Goal: Task Accomplishment & Management: Complete application form

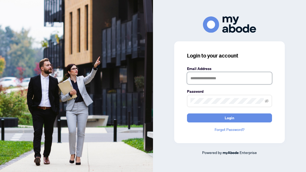
click at [201, 80] on input "text" at bounding box center [229, 78] width 85 height 12
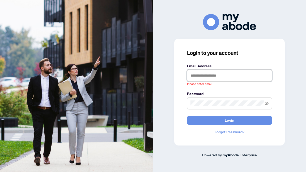
type input "**********"
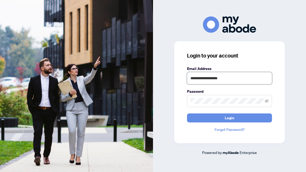
click at [187, 114] on button "Login" at bounding box center [229, 118] width 85 height 9
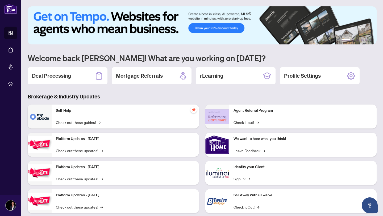
click at [41, 75] on h2 "Deal Processing" at bounding box center [51, 75] width 39 height 7
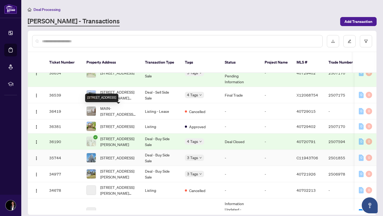
scroll to position [324, 0]
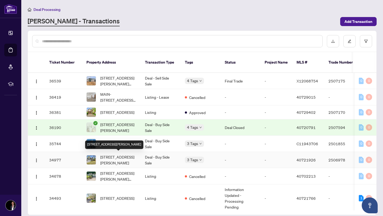
click at [118, 163] on span "192 Watson Avenue, Oakville, ON L6J 3T8, Canada" at bounding box center [118, 160] width 36 height 12
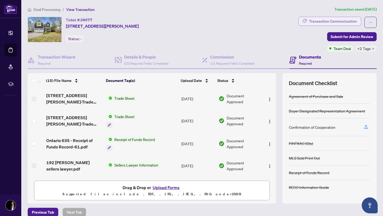
click at [330, 20] on div "Transaction Communication" at bounding box center [333, 21] width 48 height 9
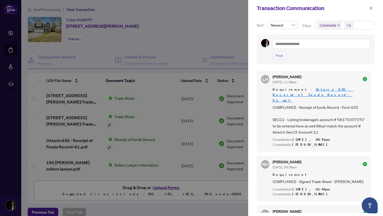
click at [336, 24] on span "Comments" at bounding box center [329, 25] width 24 height 7
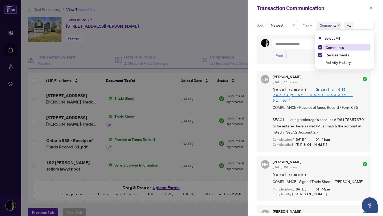
click at [338, 24] on icon "close" at bounding box center [338, 25] width 3 height 3
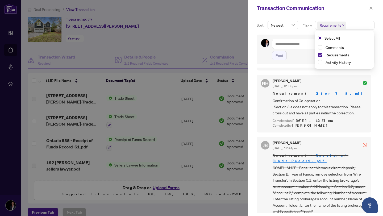
scroll to position [1, 0]
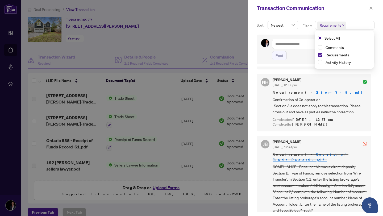
click at [172, 50] on div at bounding box center [191, 108] width 383 height 216
drag, startPoint x: 241, startPoint y: 66, endPoint x: 236, endPoint y: 65, distance: 4.5
click at [241, 66] on div at bounding box center [191, 108] width 383 height 216
drag, startPoint x: 232, startPoint y: 65, endPoint x: 238, endPoint y: 64, distance: 6.3
click at [232, 65] on div at bounding box center [191, 108] width 383 height 216
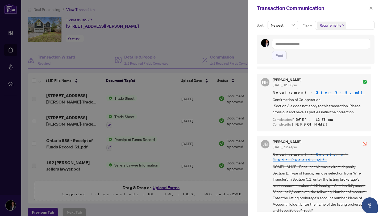
click at [367, 9] on div "Transaction Communication" at bounding box center [311, 8] width 111 height 8
click at [371, 9] on icon "close" at bounding box center [370, 8] width 3 height 3
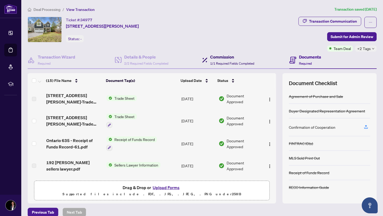
click at [241, 62] on span "1/1 Required Fields Completed" at bounding box center [232, 63] width 44 height 4
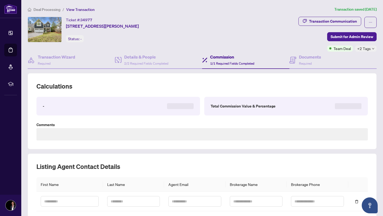
type textarea "**********"
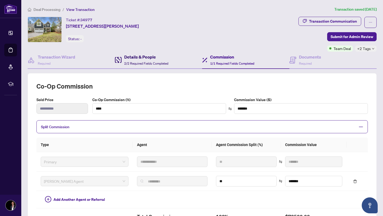
click at [162, 64] on span "2/2 Required Fields Completed" at bounding box center [146, 63] width 44 height 4
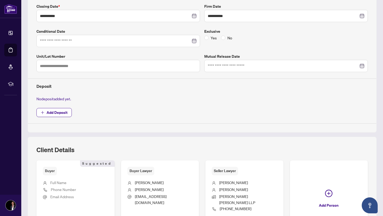
scroll to position [163, 0]
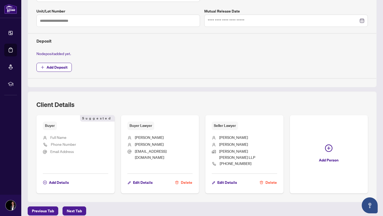
click at [230, 141] on span "Ringuette" at bounding box center [233, 144] width 29 height 6
click at [228, 153] on span "Scarfone Hawkins LLP" at bounding box center [248, 154] width 58 height 12
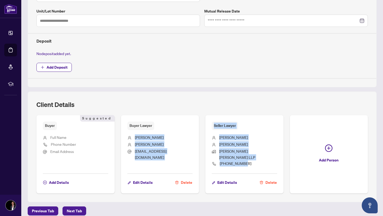
drag, startPoint x: 246, startPoint y: 158, endPoint x: 204, endPoint y: 129, distance: 51.1
click at [197, 129] on div "Buyer Suggested Full Name Phone Number Email Address Add Details Suggested Buye…" at bounding box center [201, 154] width 331 height 78
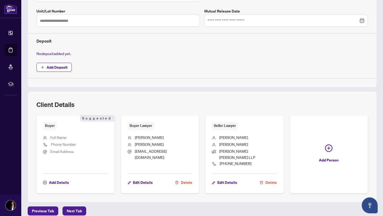
click at [264, 108] on div "Client Details" at bounding box center [201, 107] width 331 height 15
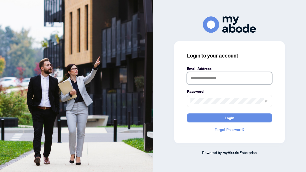
click at [212, 81] on input "text" at bounding box center [229, 78] width 85 height 12
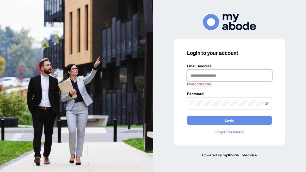
type input "**********"
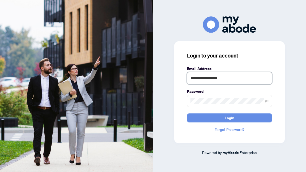
click at [187, 114] on button "Login" at bounding box center [229, 118] width 85 height 9
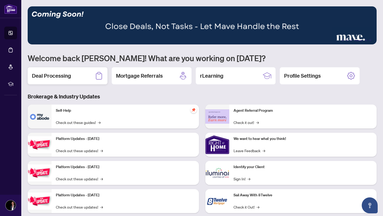
click at [73, 80] on div "Deal Processing" at bounding box center [68, 75] width 80 height 17
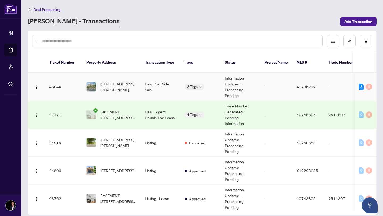
click at [122, 88] on td "312-66 Bay Street, Hamilton, ON L8P 4Z6, Canada" at bounding box center [111, 87] width 58 height 28
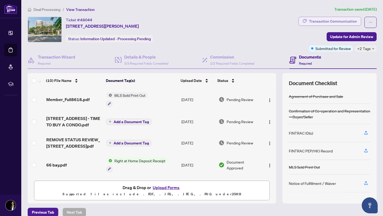
click at [330, 19] on div "Transaction Communication" at bounding box center [333, 21] width 48 height 9
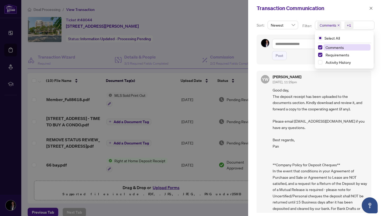
click at [340, 24] on span "Comments" at bounding box center [329, 25] width 24 height 7
click at [336, 24] on span "Comments" at bounding box center [329, 25] width 24 height 7
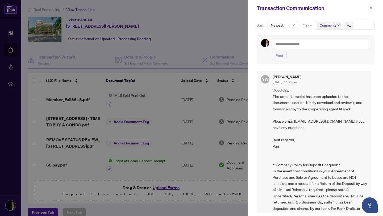
click at [337, 25] on icon "close" at bounding box center [338, 25] width 2 height 2
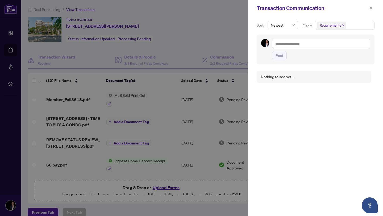
click at [201, 29] on div at bounding box center [191, 108] width 383 height 216
click at [370, 7] on icon "close" at bounding box center [371, 8] width 4 height 4
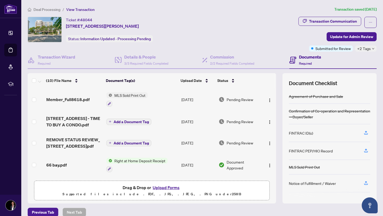
click at [162, 189] on button "Upload Forms" at bounding box center [166, 187] width 30 height 7
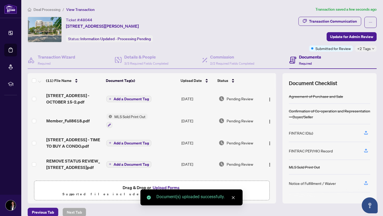
click at [129, 99] on span "Add a Document Tag" at bounding box center [130, 99] width 35 height 4
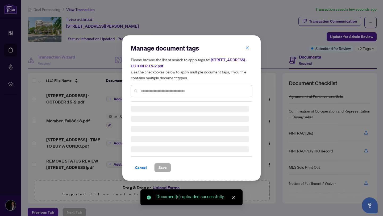
click at [152, 89] on input "text" at bounding box center [194, 91] width 107 height 6
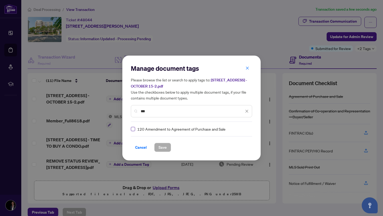
type input "***"
click at [167, 148] on button "Save" at bounding box center [162, 147] width 17 height 9
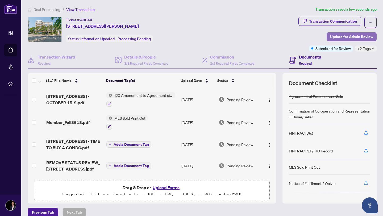
click at [334, 36] on span "Update for Admin Review" at bounding box center [351, 36] width 43 height 9
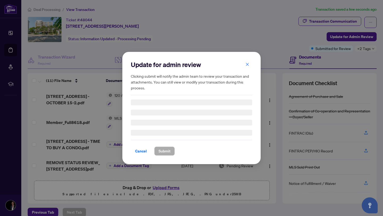
click at [242, 40] on div "Update for admin review Clicking submit will notify the admin team to review yo…" at bounding box center [191, 108] width 383 height 216
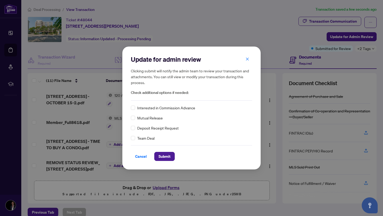
click at [247, 61] on span "button" at bounding box center [247, 59] width 4 height 9
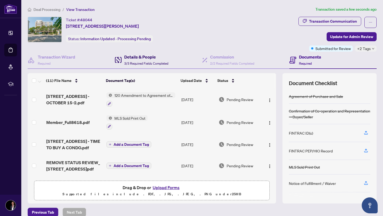
click at [152, 63] on span "3/3 Required Fields Completed" at bounding box center [146, 63] width 44 height 4
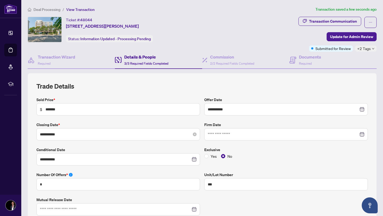
click at [194, 133] on icon "close-circle" at bounding box center [195, 134] width 4 height 4
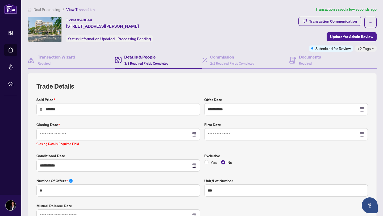
click at [193, 133] on div at bounding box center [118, 134] width 157 height 6
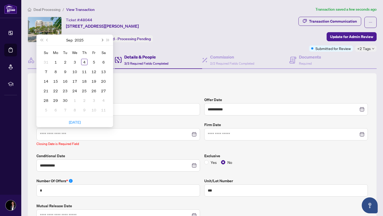
click at [103, 40] on button "Next month (PageDown)" at bounding box center [102, 40] width 6 height 11
type input "**********"
click at [72, 81] on div "15" at bounding box center [74, 81] width 6 height 6
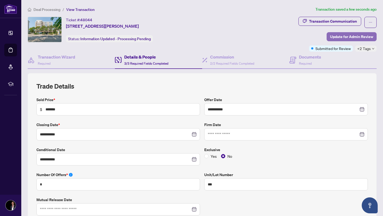
click at [340, 36] on span "Update for Admin Review" at bounding box center [351, 36] width 43 height 9
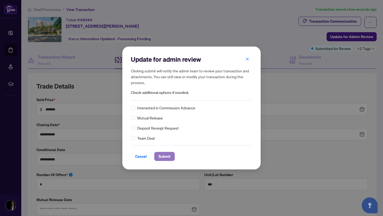
click at [159, 157] on span "Submit" at bounding box center [164, 156] width 12 height 9
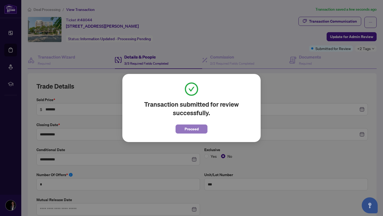
click at [203, 133] on button "Proceed" at bounding box center [191, 128] width 32 height 9
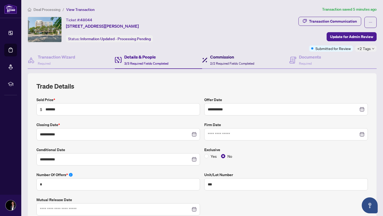
click at [238, 64] on span "2/2 Required Fields Completed" at bounding box center [232, 63] width 44 height 4
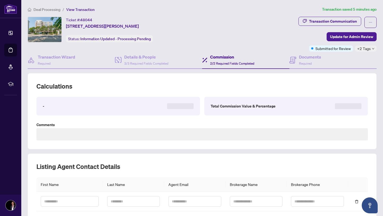
click at [361, 49] on span "+2 Tags" at bounding box center [364, 48] width 14 height 6
type textarea "**********"
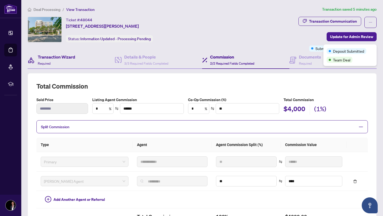
click at [42, 53] on div "Transaction Wizard Required" at bounding box center [71, 60] width 87 height 17
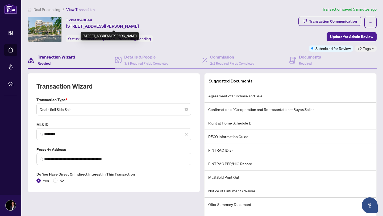
drag, startPoint x: 66, startPoint y: 25, endPoint x: 141, endPoint y: 26, distance: 74.1
click at [139, 27] on span "312-66 Bay Street, Hamilton, ON L8P 4Z6, Canada" at bounding box center [102, 26] width 73 height 6
copy span "312-66 Bay Street, Hamilton, ON L8P 4Z6"
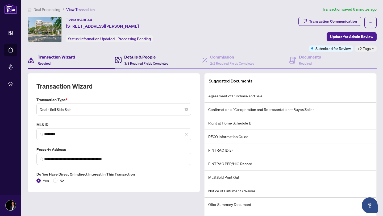
click at [130, 56] on h4 "Details & People" at bounding box center [146, 57] width 44 height 6
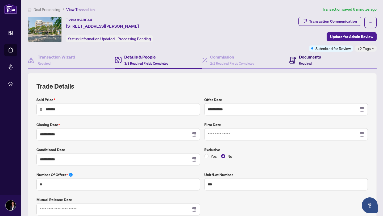
click at [295, 61] on icon at bounding box center [292, 60] width 7 height 7
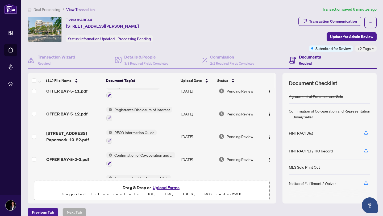
scroll to position [156, 0]
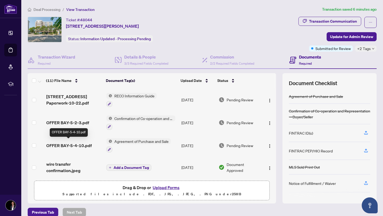
click at [79, 145] on span "OFFER BAY-5-4-10.pdf" at bounding box center [68, 145] width 45 height 6
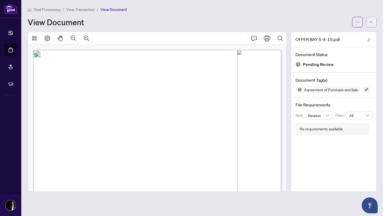
click at [369, 21] on icon "arrow-left" at bounding box center [371, 22] width 4 height 4
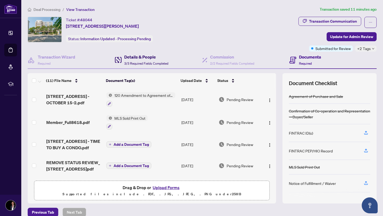
click at [137, 59] on h4 "Details & People" at bounding box center [146, 57] width 44 height 6
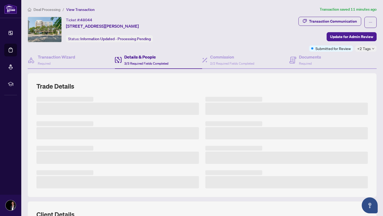
scroll to position [92, 0]
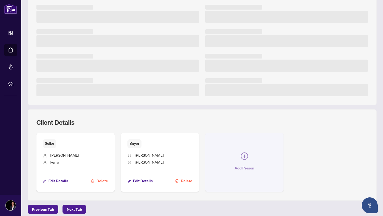
click at [244, 157] on div "Trade Details Client Details Seller Matthew Ferro Edit Details Delete Buyer Cec…" at bounding box center [202, 90] width 353 height 219
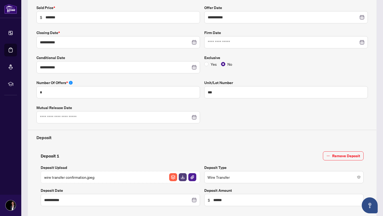
scroll to position [234, 0]
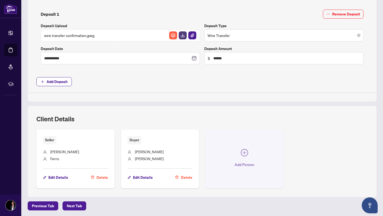
click at [246, 151] on icon "plus-circle" at bounding box center [243, 152] width 7 height 7
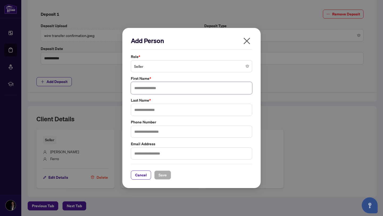
click at [157, 87] on input "text" at bounding box center [191, 88] width 121 height 12
click at [164, 72] on div "Seller" at bounding box center [191, 66] width 121 height 12
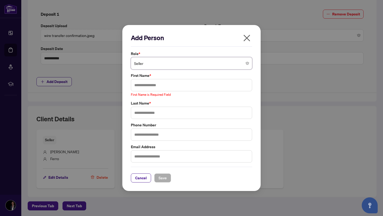
click at [166, 68] on span "Seller" at bounding box center [191, 63] width 115 height 10
drag, startPoint x: 163, startPoint y: 62, endPoint x: 163, endPoint y: 67, distance: 4.8
click at [163, 62] on span "Seller" at bounding box center [191, 63] width 115 height 10
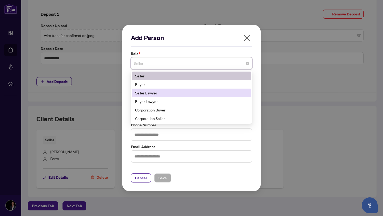
click at [163, 93] on div "Seller Lawyer" at bounding box center [191, 93] width 113 height 6
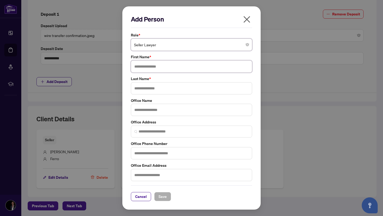
click at [159, 70] on input "text" at bounding box center [191, 66] width 121 height 12
type input "*******"
click at [150, 171] on input "text" at bounding box center [191, 175] width 121 height 12
paste input "**********"
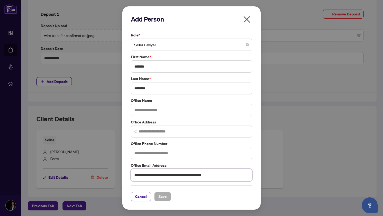
drag, startPoint x: 179, startPoint y: 174, endPoint x: 48, endPoint y: 172, distance: 131.0
click at [48, 172] on div "**********" at bounding box center [191, 108] width 383 height 216
click at [183, 175] on input "**********" at bounding box center [191, 175] width 121 height 12
type input "**********"
click at [161, 196] on span "Save" at bounding box center [162, 196] width 8 height 9
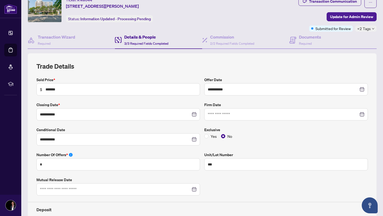
scroll to position [0, 0]
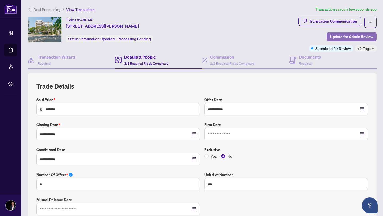
click at [331, 37] on span "Update for Admin Review" at bounding box center [351, 36] width 43 height 9
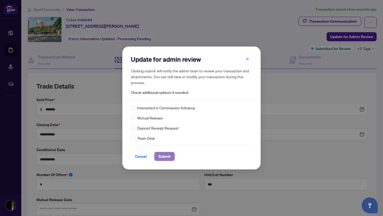
click at [168, 156] on span "Submit" at bounding box center [164, 156] width 12 height 9
click at [11, 32] on div "Update for admin review Clicking submit will notify the admin team to review yo…" at bounding box center [191, 108] width 383 height 216
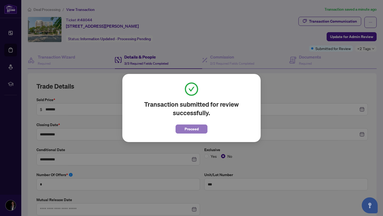
click at [189, 129] on span "Proceed" at bounding box center [191, 129] width 14 height 9
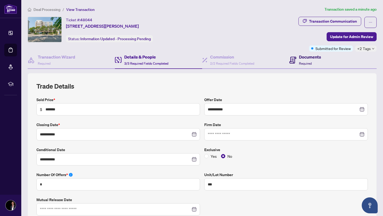
drag, startPoint x: 294, startPoint y: 64, endPoint x: 297, endPoint y: 68, distance: 5.1
click at [294, 64] on span at bounding box center [292, 60] width 7 height 12
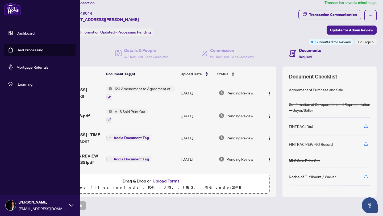
click at [19, 31] on link "Dashboard" at bounding box center [25, 33] width 18 height 5
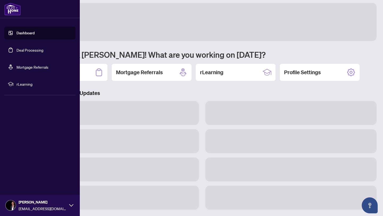
scroll to position [3, 0]
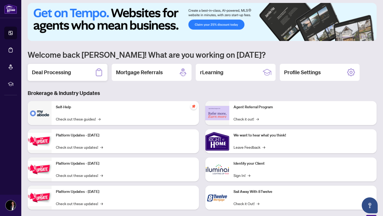
click at [67, 70] on h2 "Deal Processing" at bounding box center [51, 72] width 39 height 7
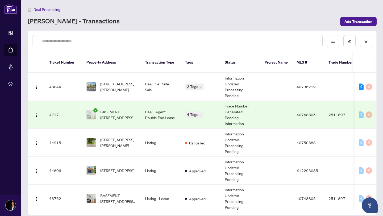
click at [114, 42] on input "text" at bounding box center [180, 41] width 276 height 6
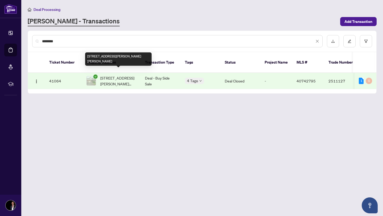
type input "********"
click at [121, 79] on span "881 Brassard Circle, Milton, ON L9T 8E2, Canada" at bounding box center [118, 81] width 36 height 12
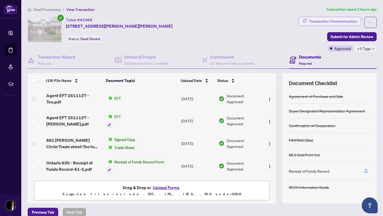
click at [322, 22] on div "Transaction Communication" at bounding box center [333, 21] width 48 height 9
type textarea "**********"
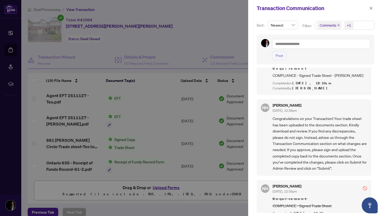
scroll to position [1, 0]
click at [373, 8] on button "button" at bounding box center [370, 8] width 7 height 6
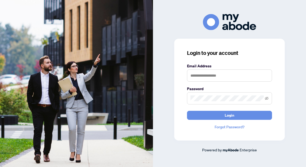
click at [236, 82] on form "Email Address Password Login" at bounding box center [229, 91] width 85 height 57
click at [231, 78] on input "text" at bounding box center [229, 76] width 85 height 12
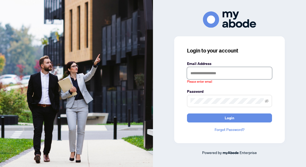
type input "**********"
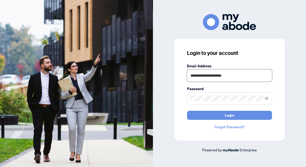
click at [187, 111] on button "Login" at bounding box center [229, 115] width 85 height 9
